Goal: Information Seeking & Learning: Learn about a topic

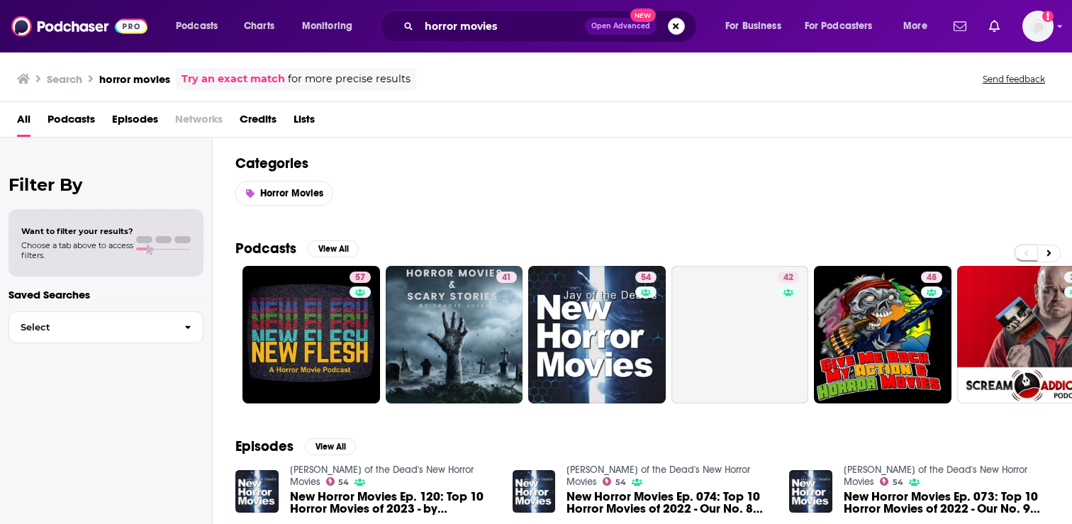
click at [676, 26] on button "Search podcasts, credits, & more..." at bounding box center [676, 26] width 17 height 17
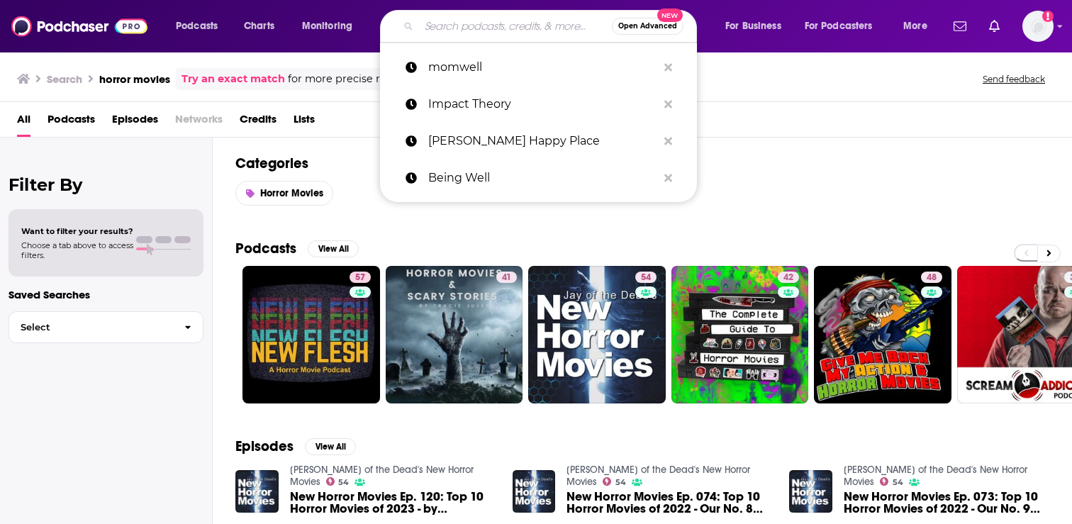
paste input "The [PERSON_NAME] Show"
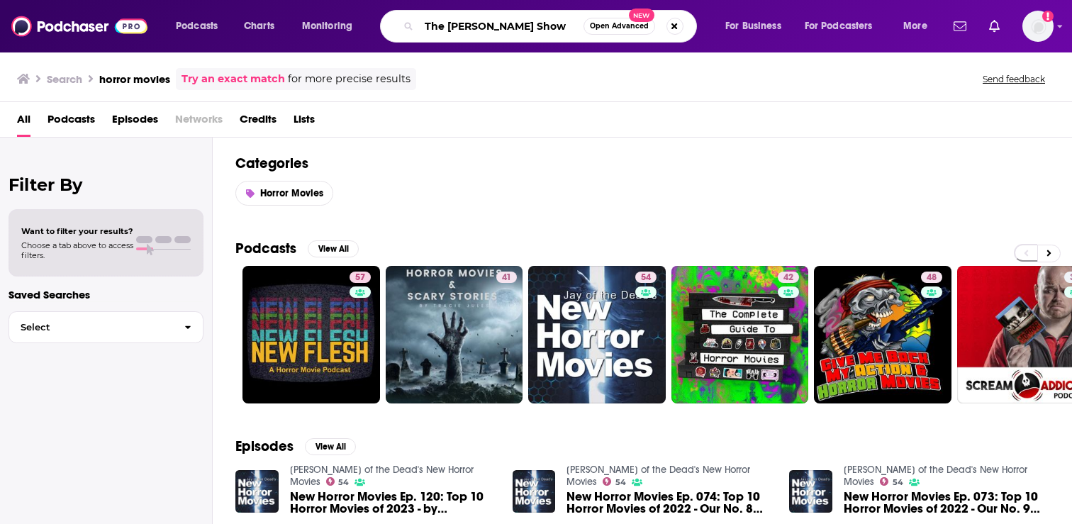
type input "The [PERSON_NAME] Show"
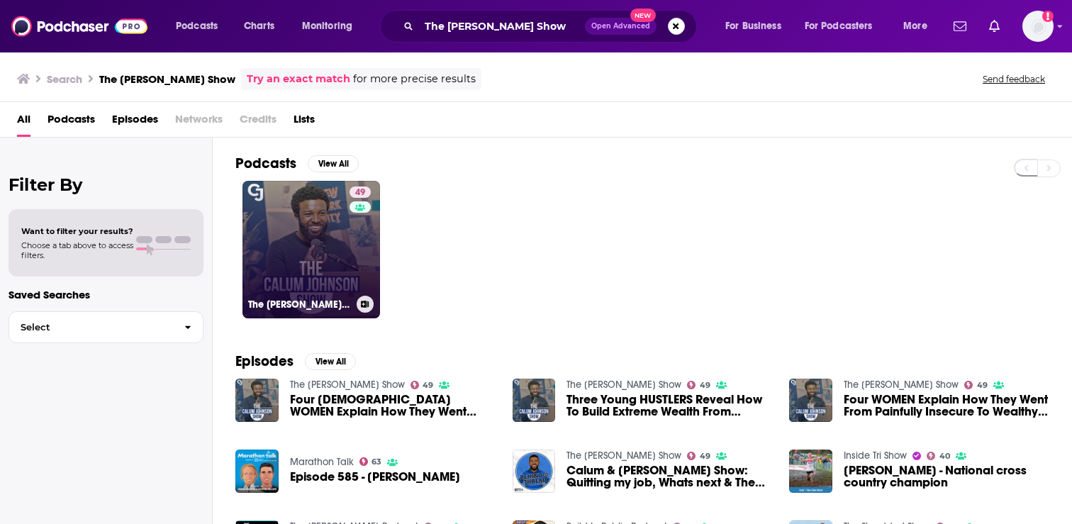
click at [336, 243] on link "49 The [PERSON_NAME] Show" at bounding box center [311, 250] width 138 height 138
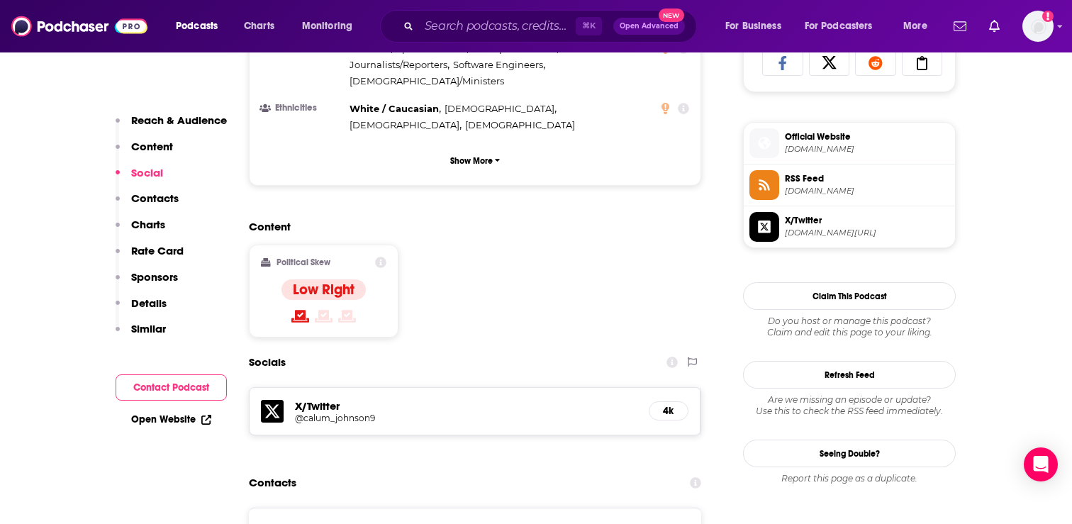
scroll to position [965, 0]
